Goal: Task Accomplishment & Management: Complete application form

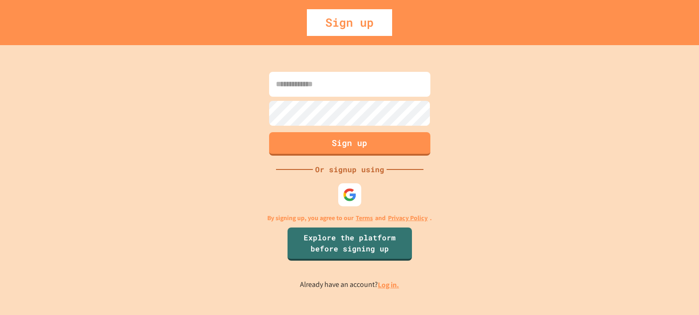
click at [387, 285] on link "Log in." at bounding box center [388, 285] width 21 height 10
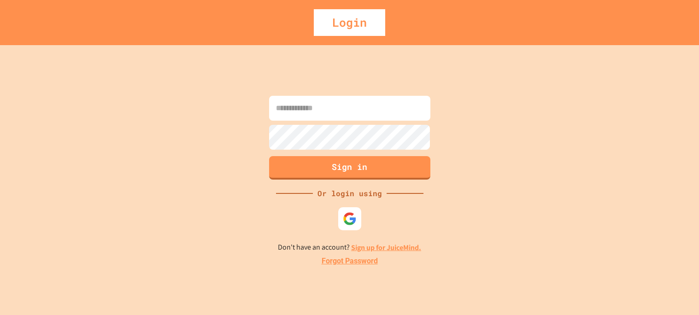
click at [296, 115] on input at bounding box center [349, 108] width 161 height 25
type input "**********"
click at [323, 165] on button "Sign in" at bounding box center [349, 167] width 165 height 24
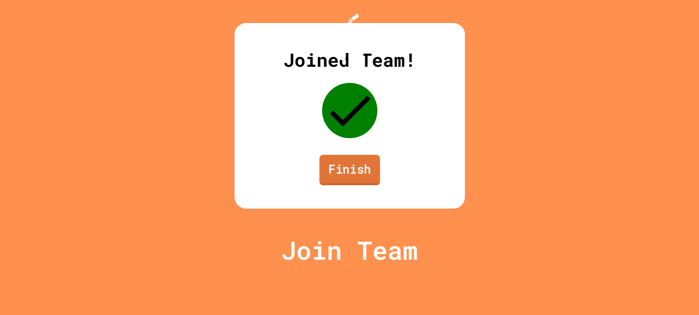
click at [333, 185] on link "Finish" at bounding box center [350, 170] width 60 height 30
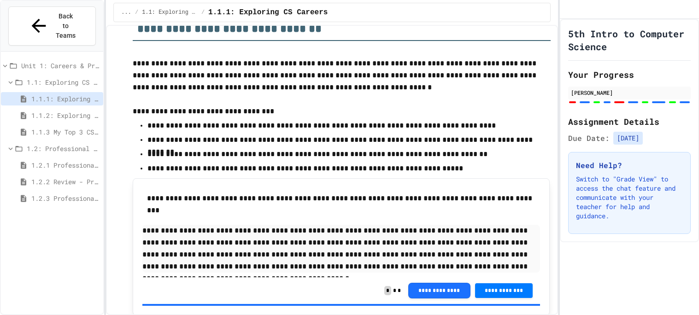
scroll to position [1045, 0]
